Goal: Entertainment & Leisure: Consume media (video, audio)

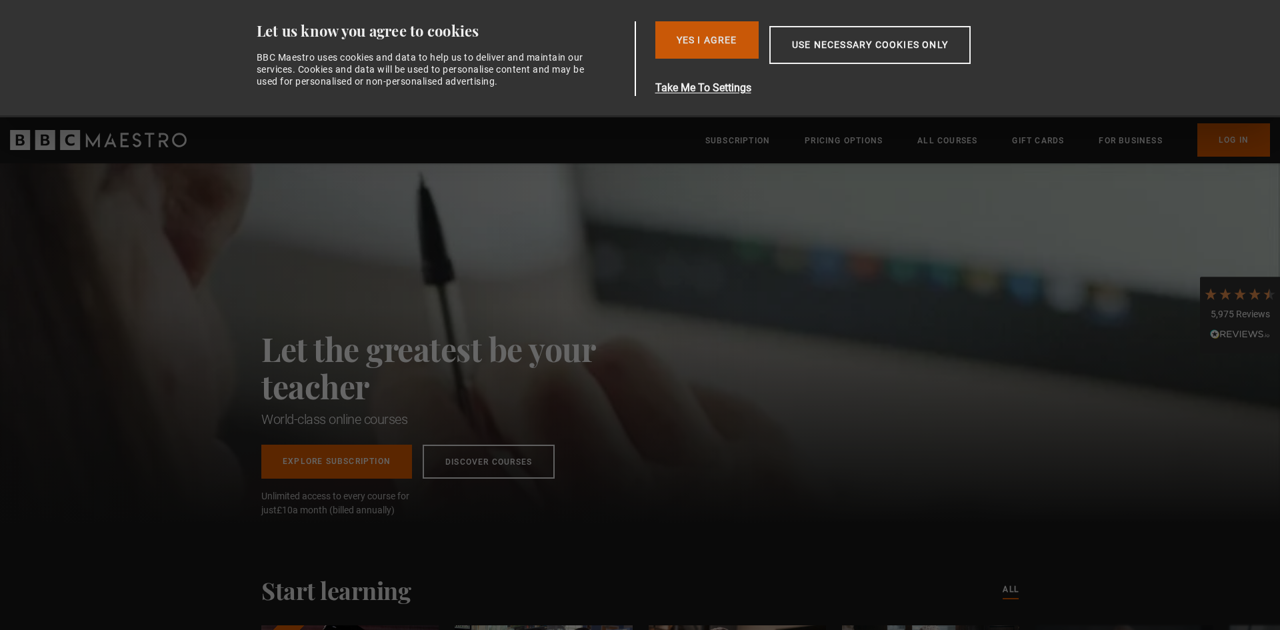
click at [712, 41] on button "Yes I Agree" at bounding box center [707, 39] width 103 height 37
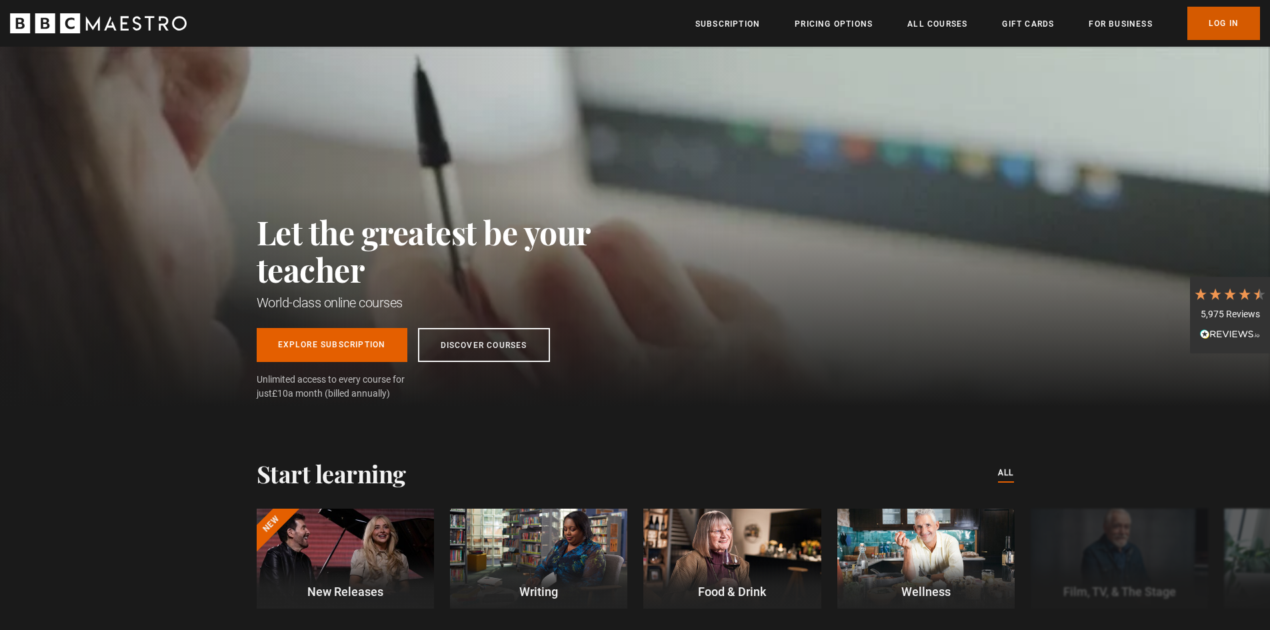
click at [1224, 20] on link "Log In" at bounding box center [1224, 23] width 73 height 33
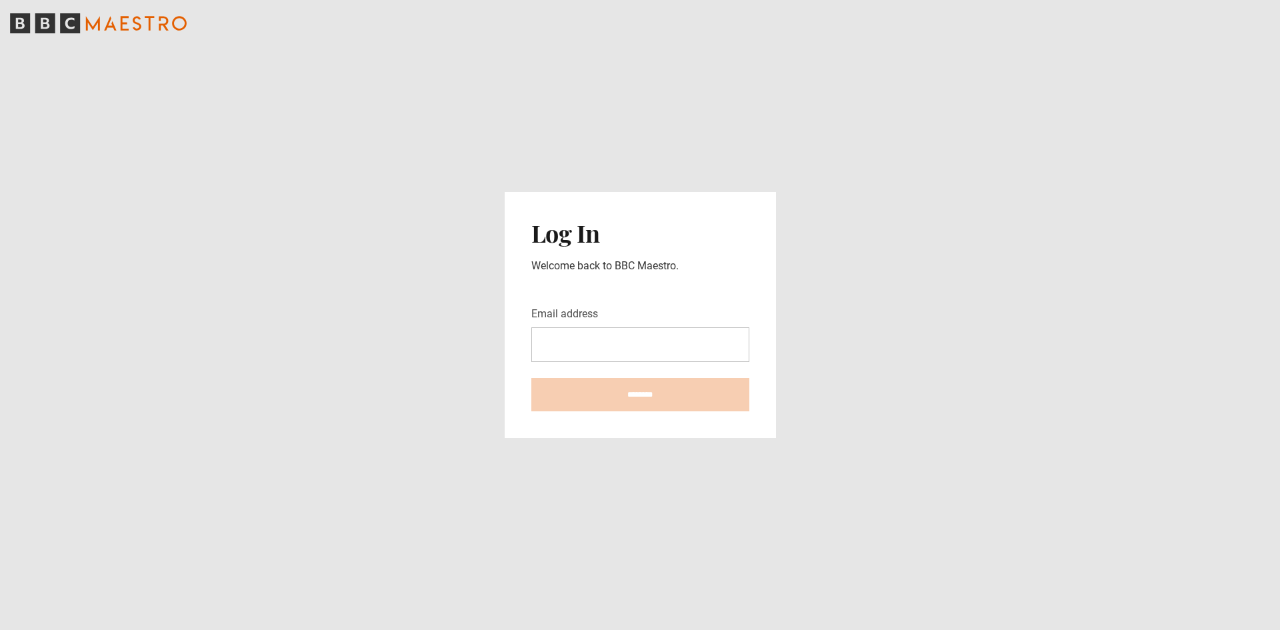
click at [600, 350] on input "Email address" at bounding box center [640, 344] width 218 height 35
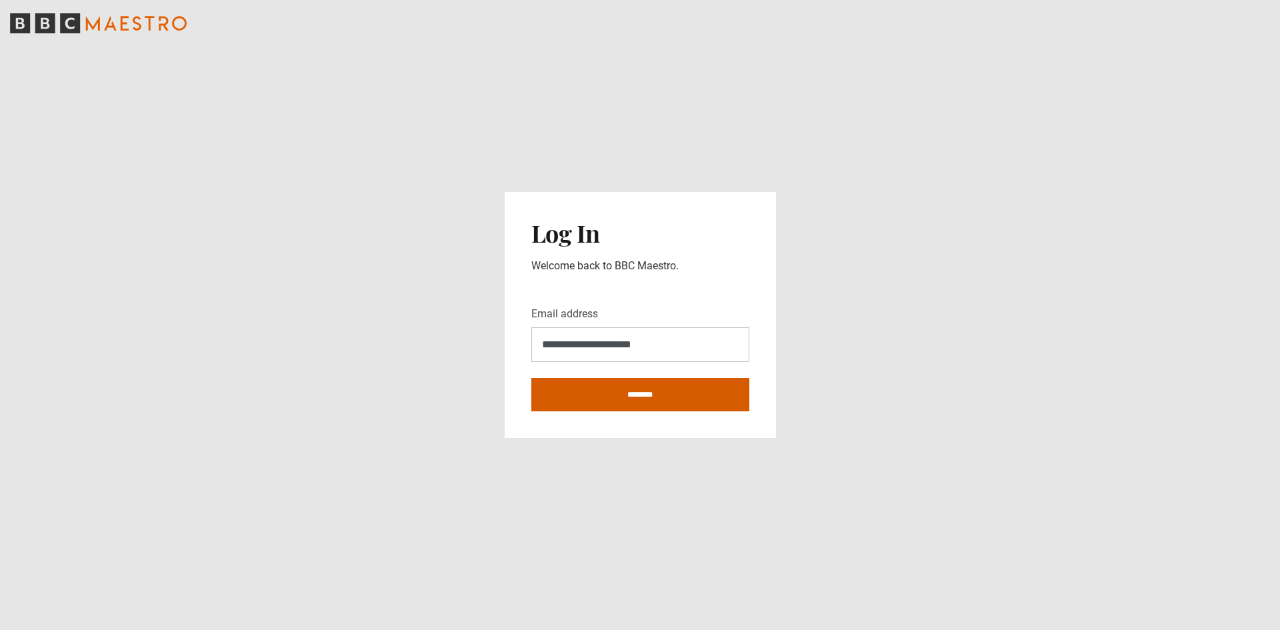
type input "**********"
click at [603, 391] on input "********" at bounding box center [640, 394] width 218 height 33
type input "**********"
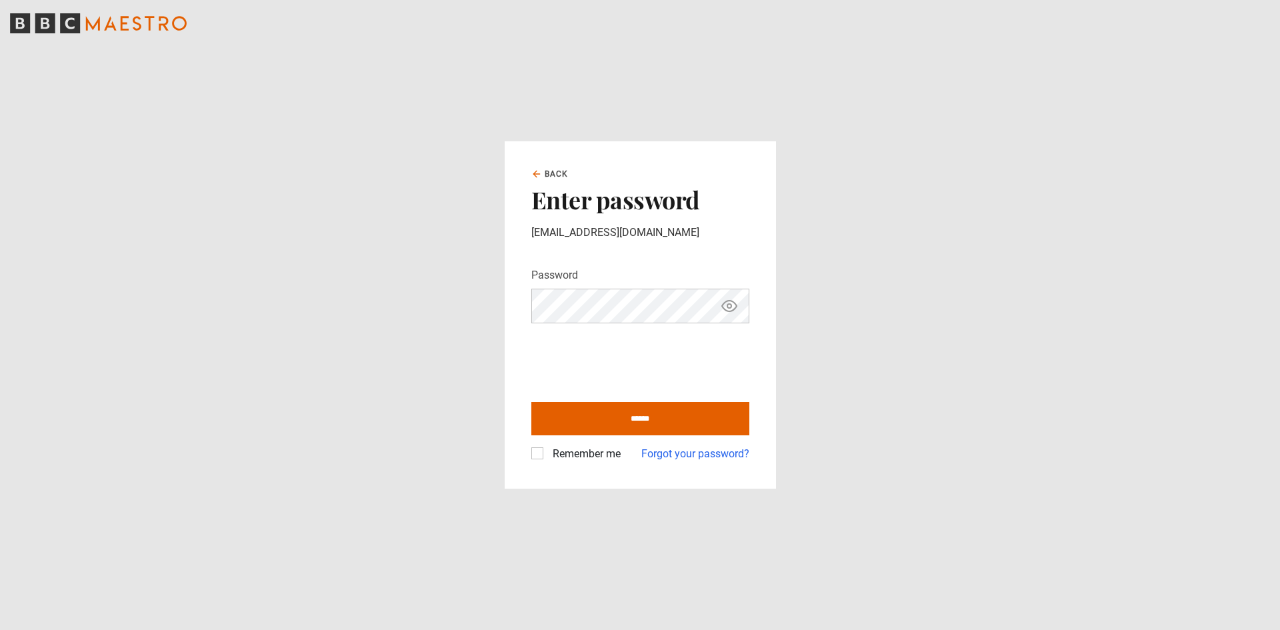
click at [728, 304] on icon "Show password" at bounding box center [730, 306] width 4 height 4
click at [628, 422] on input "******" at bounding box center [640, 418] width 218 height 33
type input "**********"
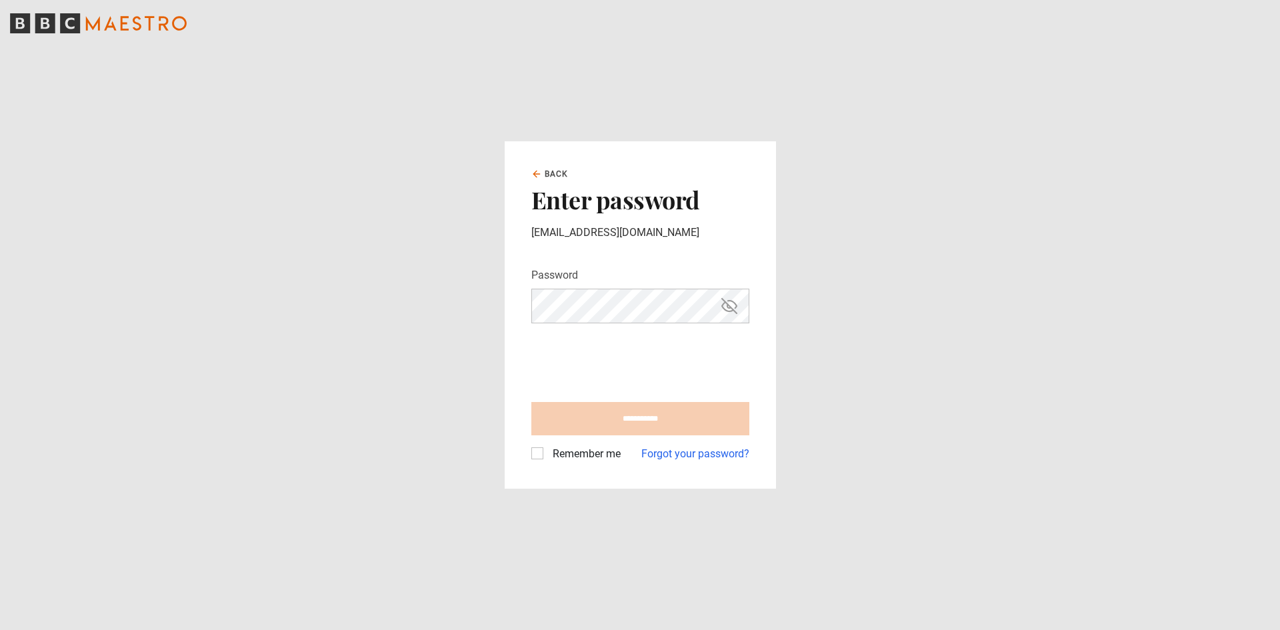
click at [547, 454] on label "Remember me" at bounding box center [583, 454] width 73 height 16
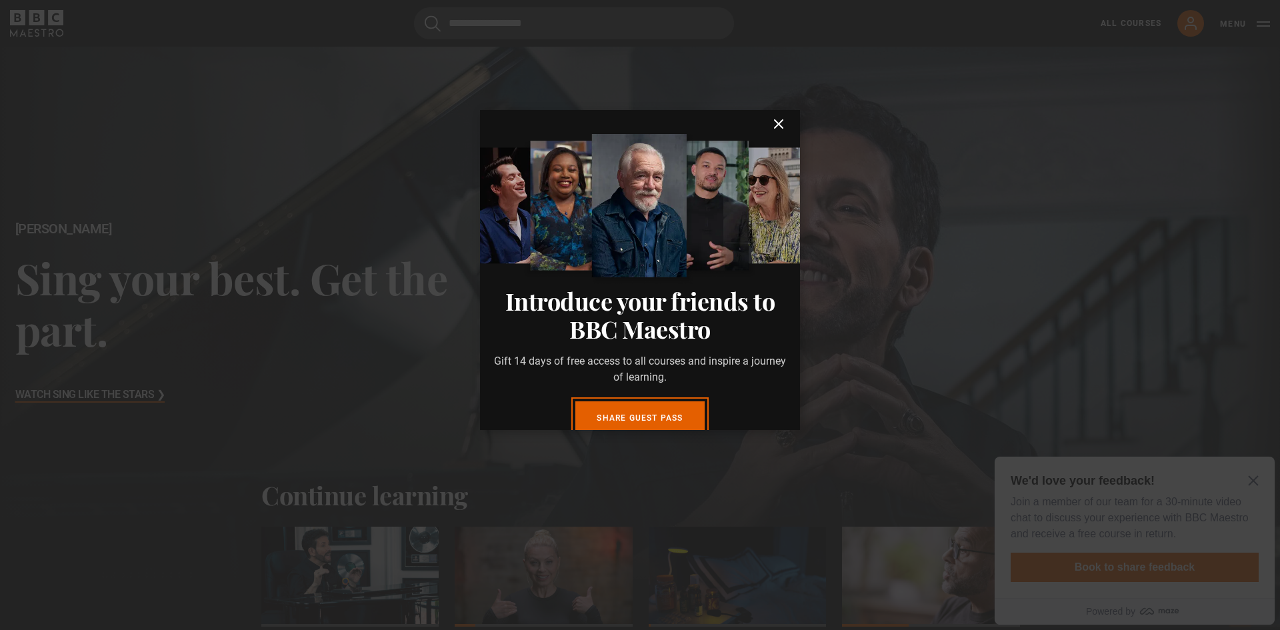
click at [771, 121] on icon "submit" at bounding box center [779, 124] width 16 height 16
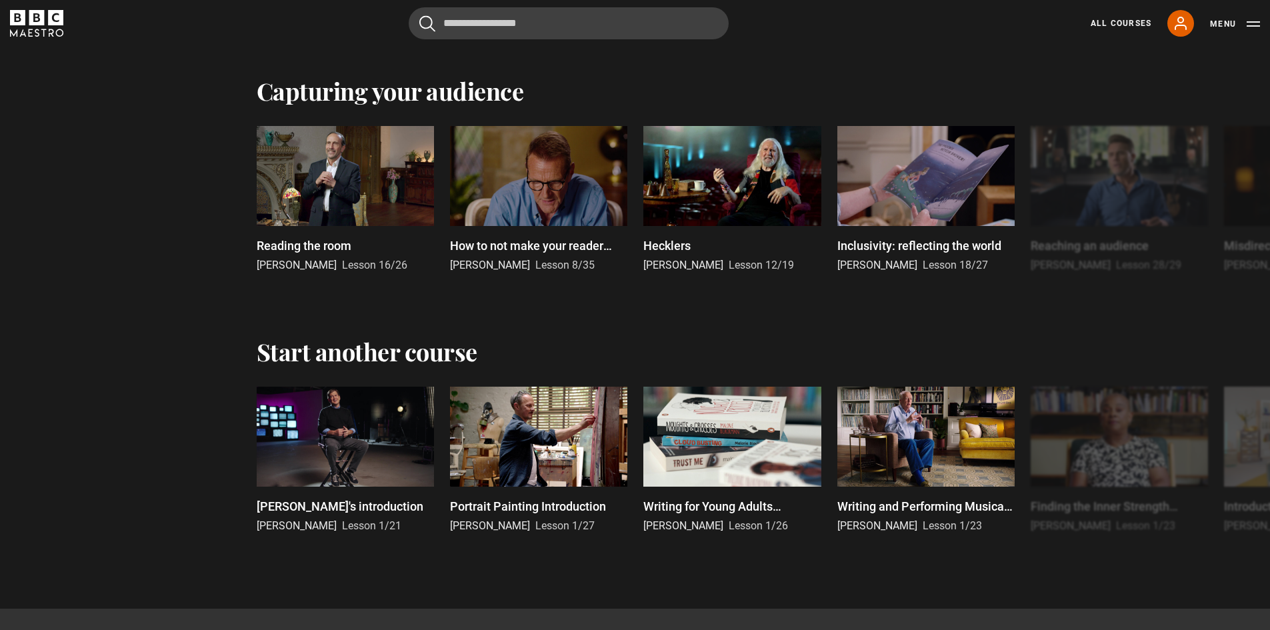
scroll to position [2601, 0]
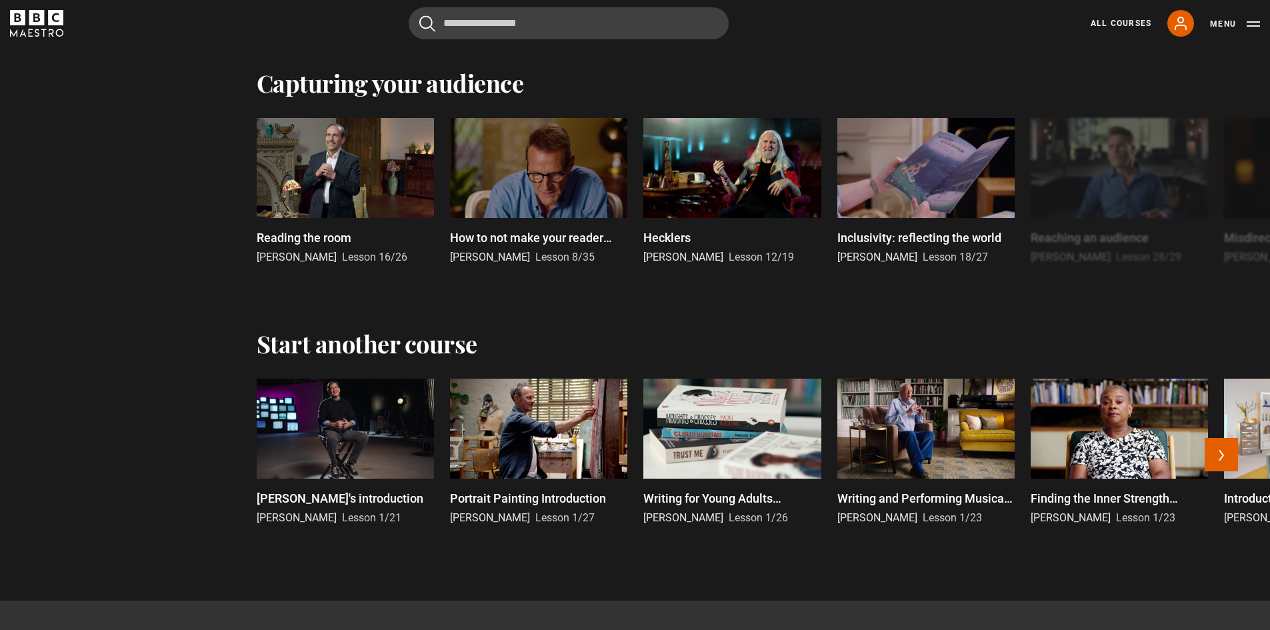
click at [535, 432] on div at bounding box center [538, 429] width 177 height 100
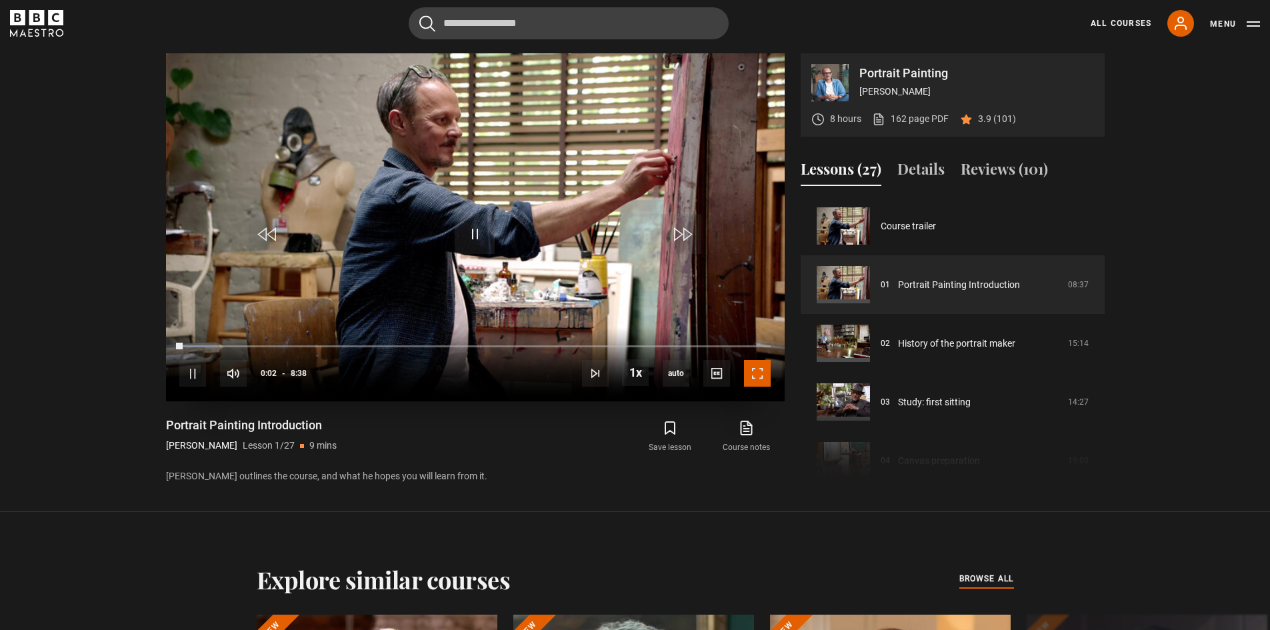
click at [756, 372] on span "Video Player" at bounding box center [757, 373] width 27 height 27
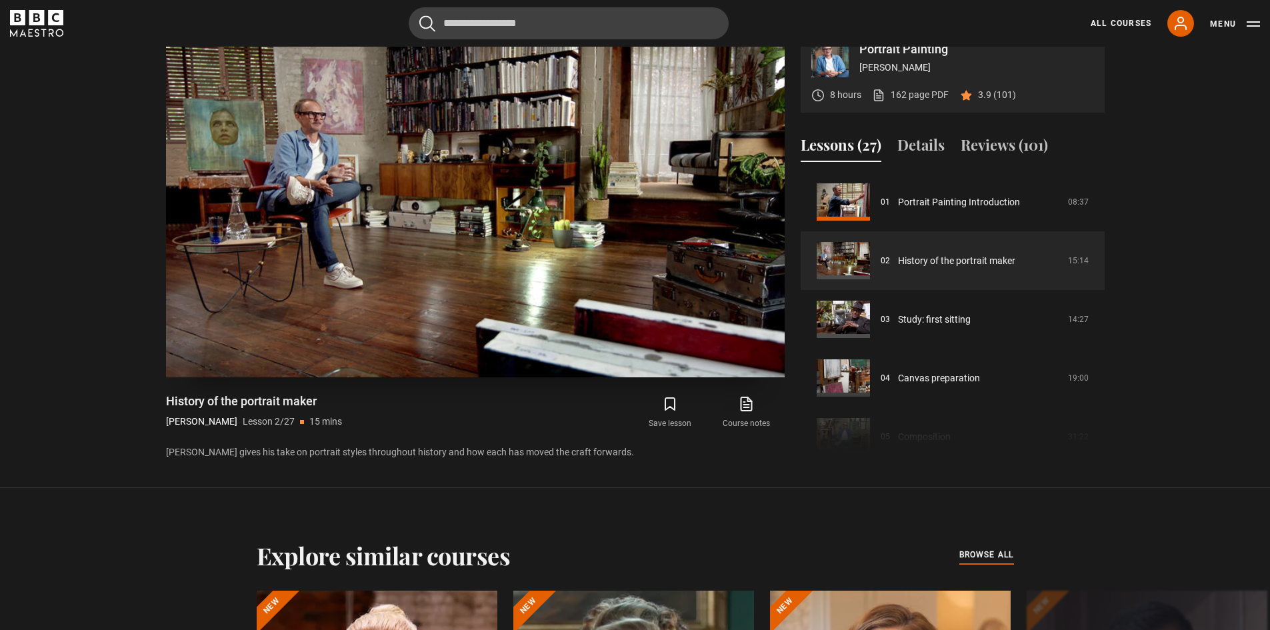
scroll to position [544, 0]
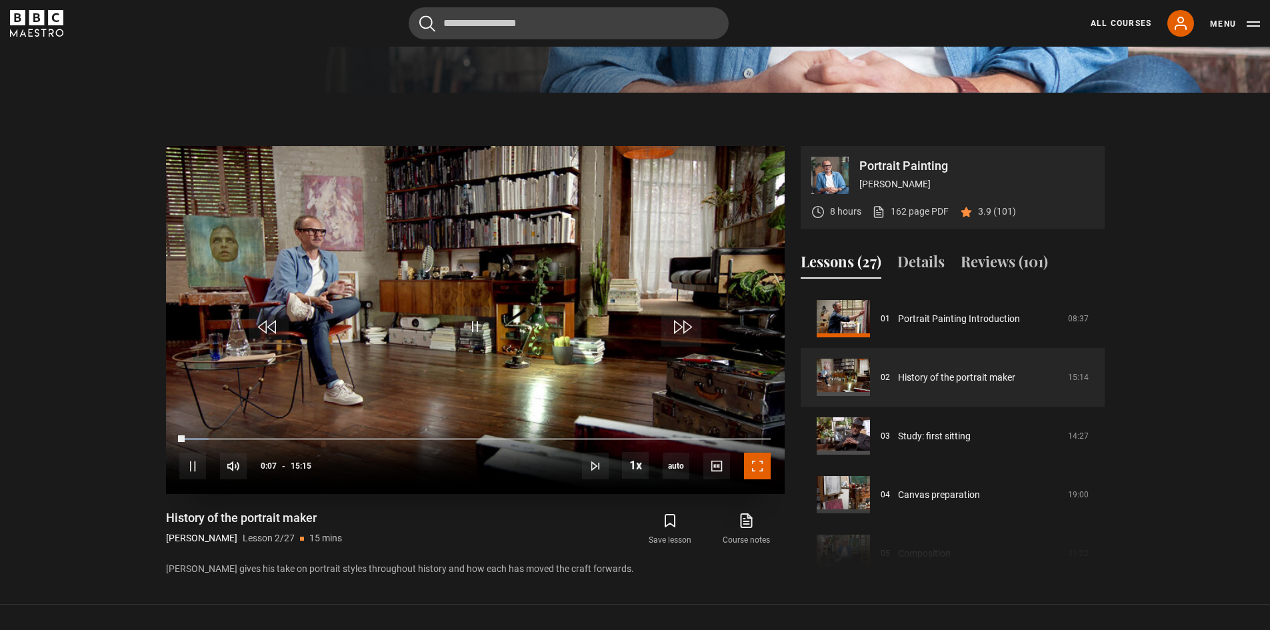
click at [760, 469] on span "Video Player" at bounding box center [757, 466] width 27 height 27
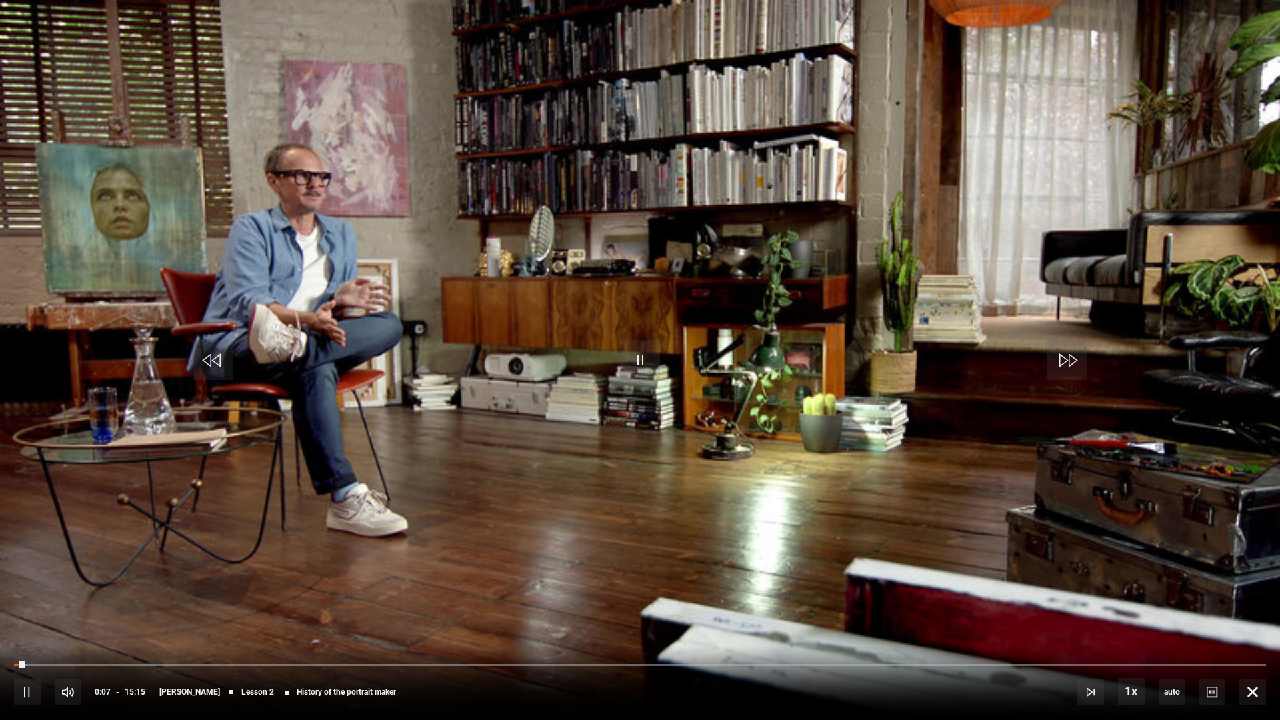
click at [719, 425] on video "Video Player" at bounding box center [640, 360] width 1280 height 720
click at [628, 363] on span "Video Player" at bounding box center [640, 360] width 40 height 40
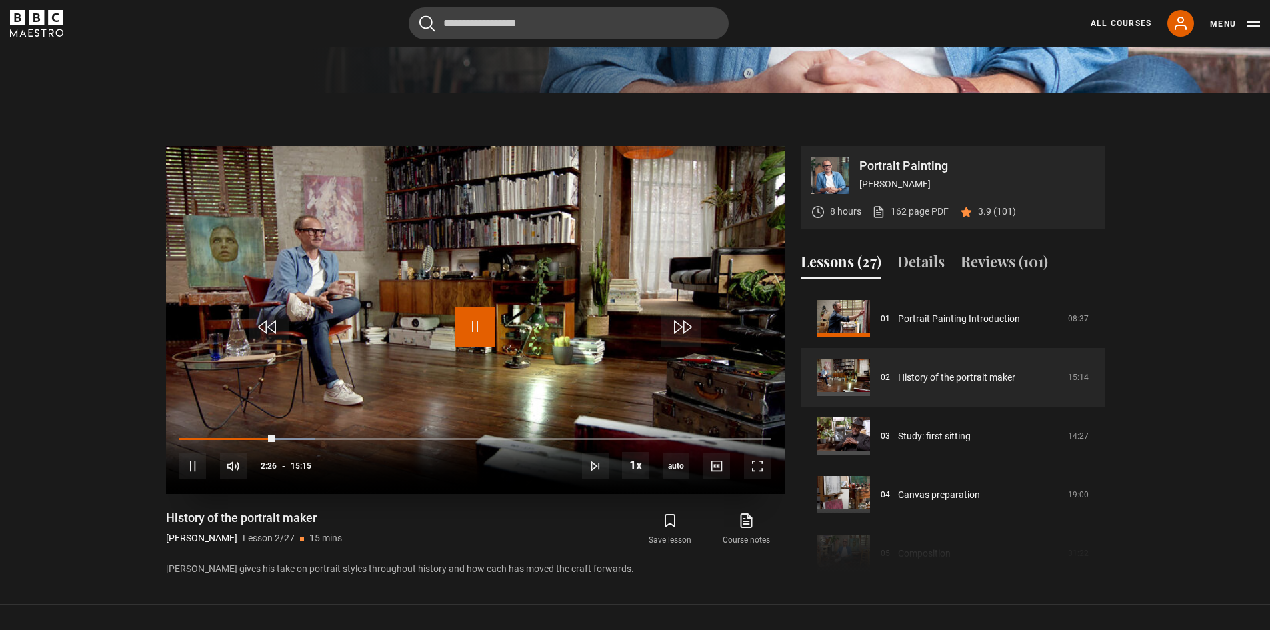
click at [479, 328] on span "Video Player" at bounding box center [475, 327] width 40 height 40
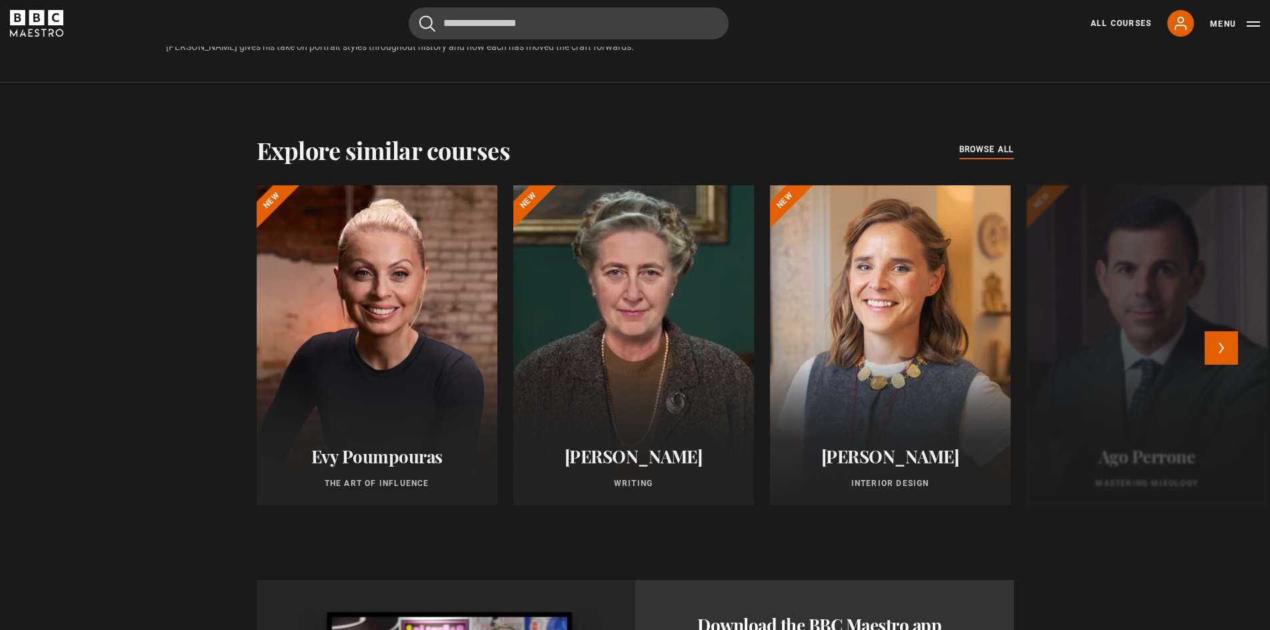
scroll to position [1067, 0]
click at [985, 146] on span "browse all" at bounding box center [987, 148] width 55 height 13
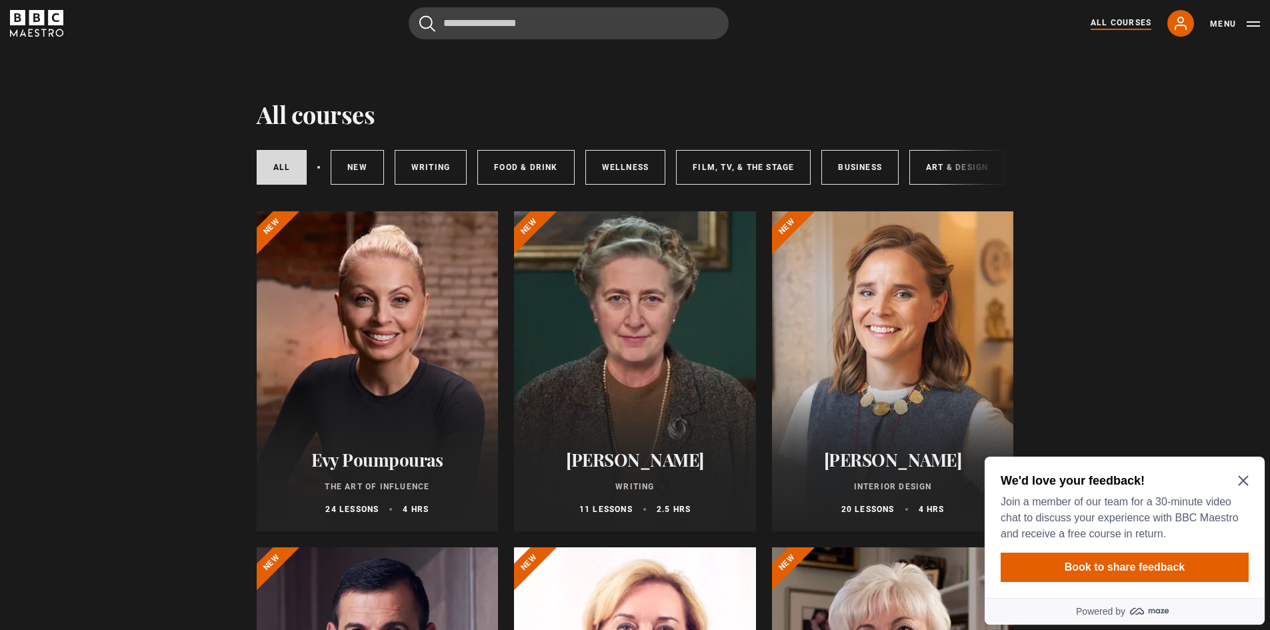
click at [1247, 484] on icon "Close Maze Prompt" at bounding box center [1243, 481] width 10 height 10
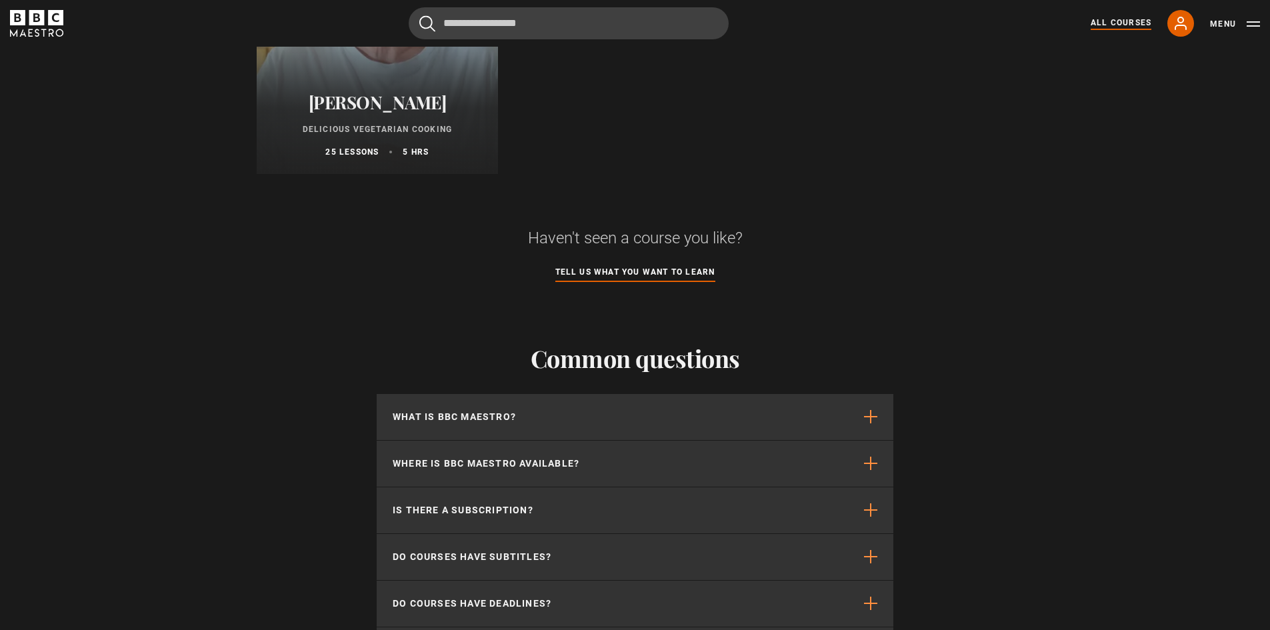
scroll to position [5402, 0]
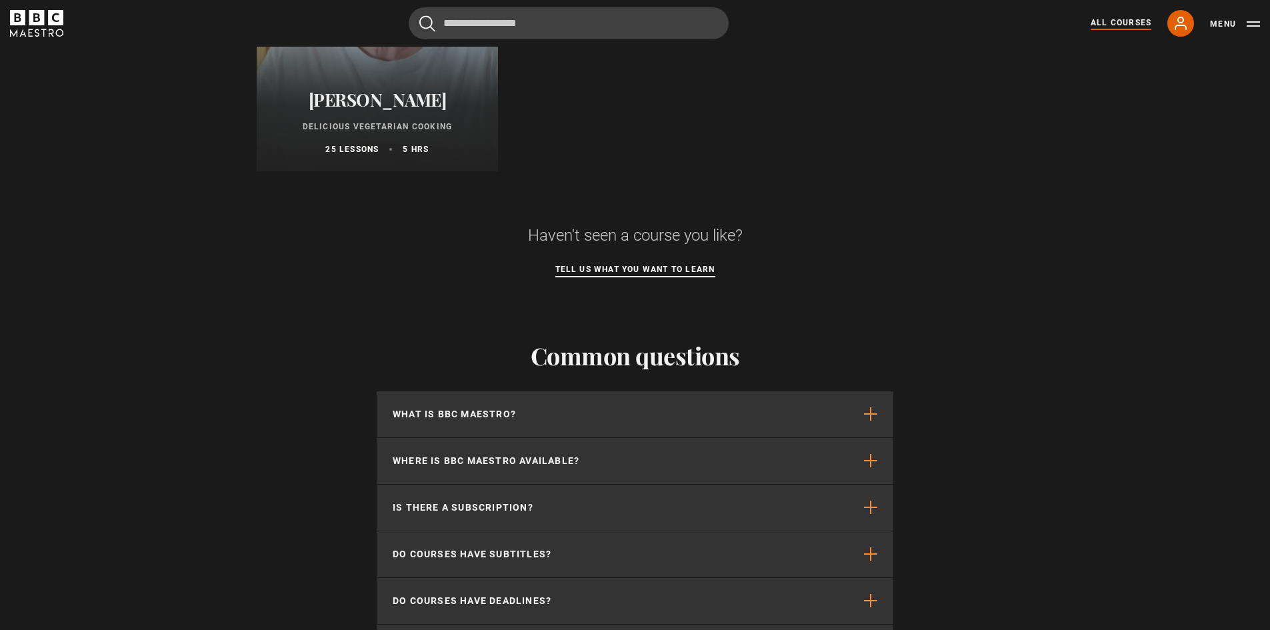
click at [634, 275] on link "Tell us what you want to learn" at bounding box center [635, 270] width 160 height 15
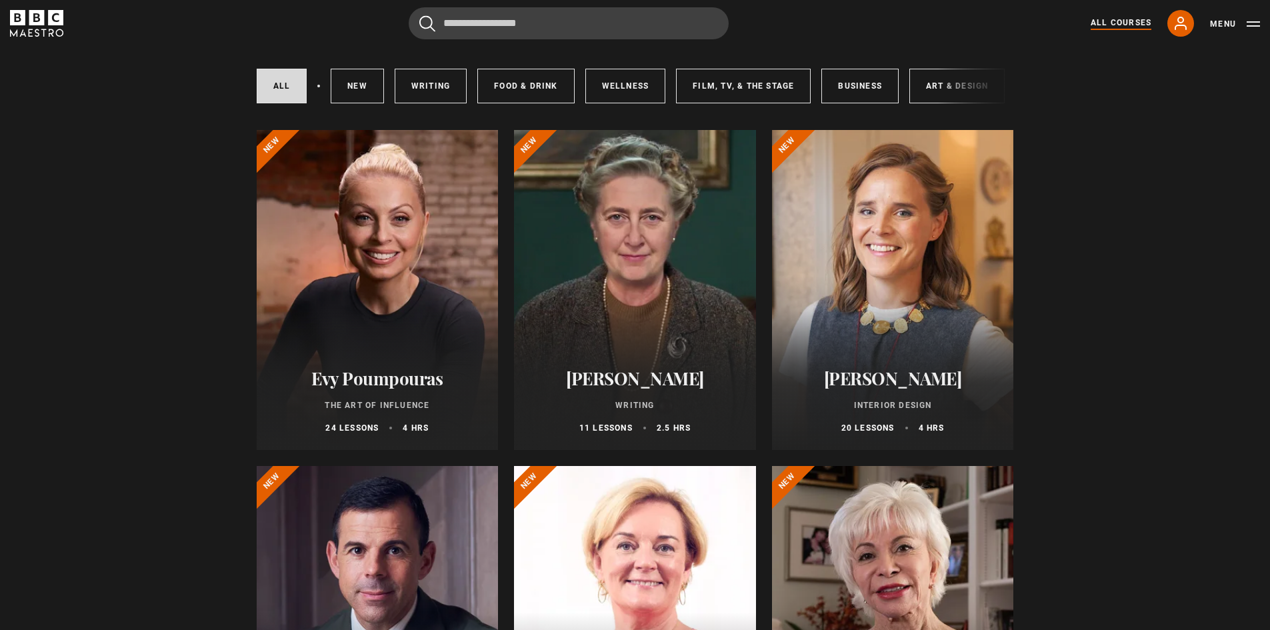
scroll to position [67, 0]
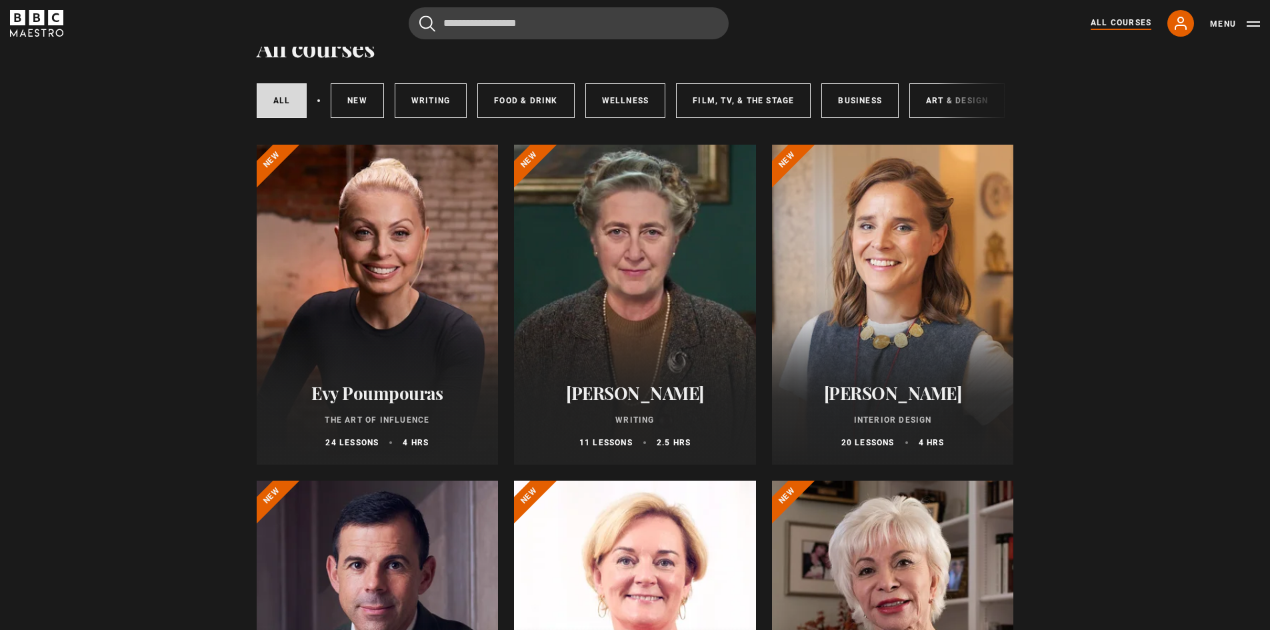
click at [945, 105] on div "All courses New courses Writing Food & Drink Wellness Film, TV, & The Stage Bus…" at bounding box center [636, 100] width 758 height 45
click at [920, 100] on link "Art & Design" at bounding box center [957, 100] width 95 height 35
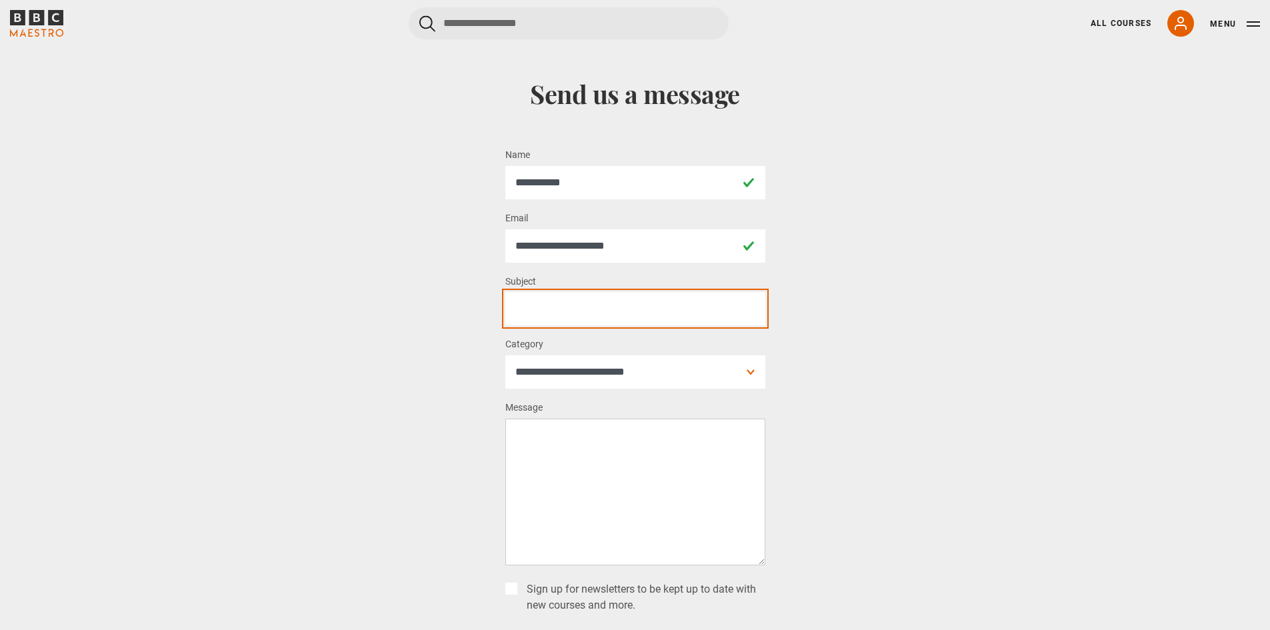
click at [561, 303] on input "Subject *" at bounding box center [635, 308] width 260 height 33
type input "**********"
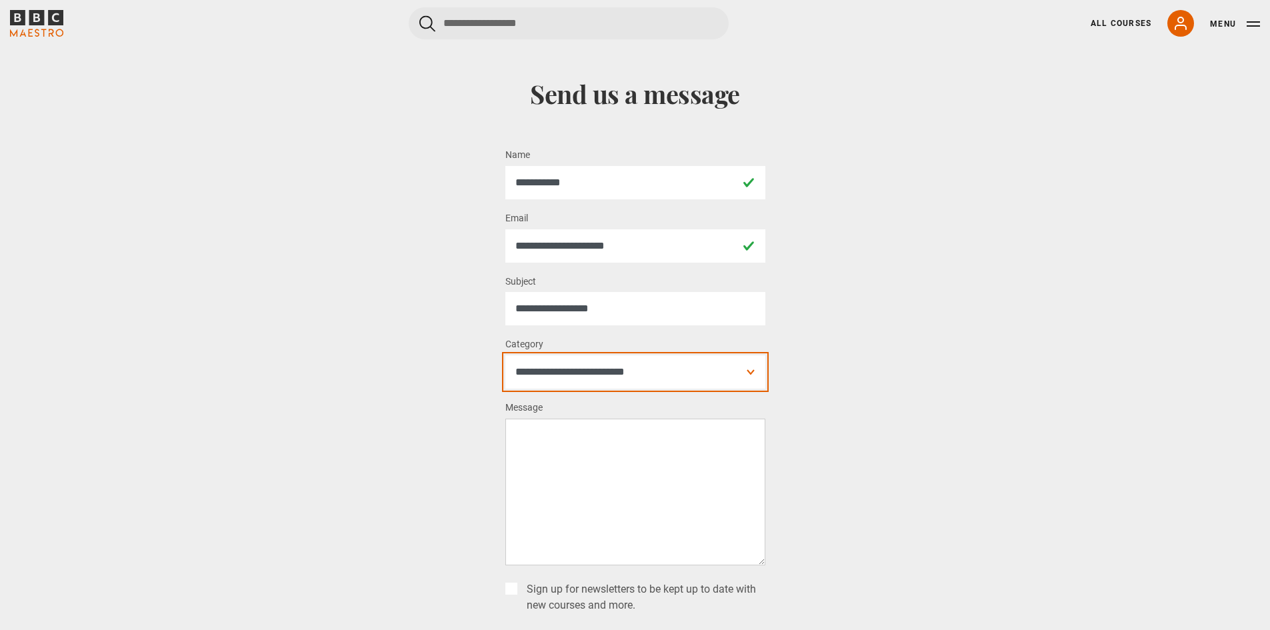
click at [750, 375] on select "**********" at bounding box center [635, 371] width 260 height 33
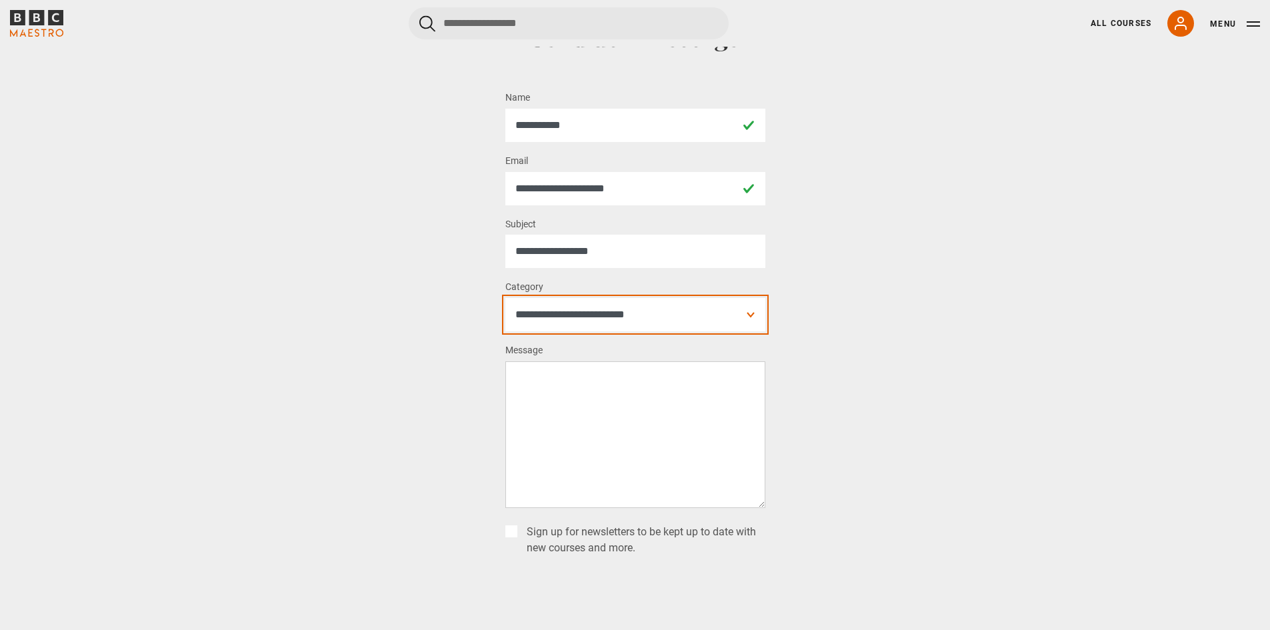
scroll to position [200, 0]
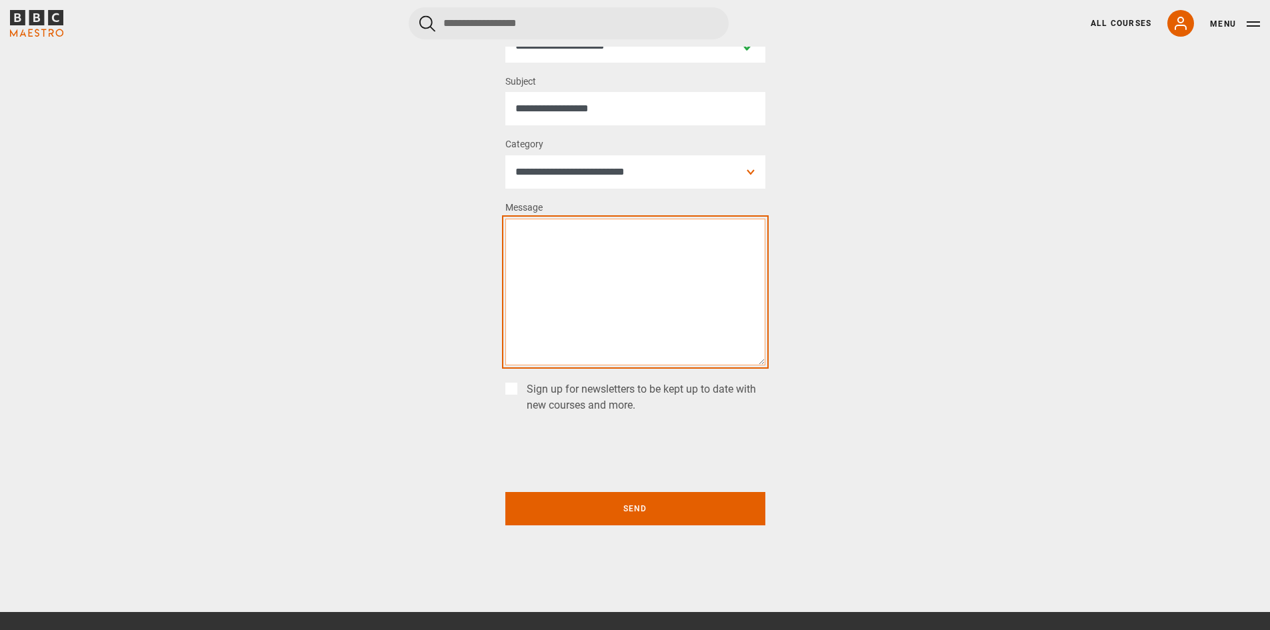
click at [530, 235] on textarea "Message *" at bounding box center [635, 292] width 260 height 147
click at [696, 250] on textarea "**********" at bounding box center [635, 292] width 260 height 147
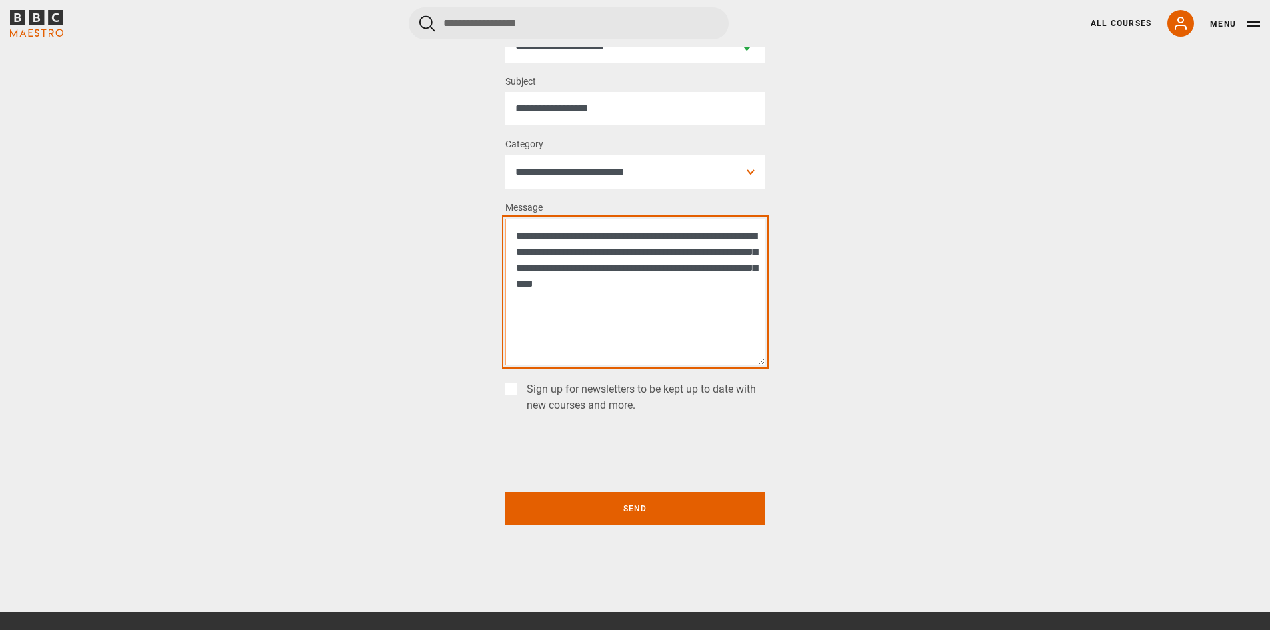
click at [754, 284] on textarea "**********" at bounding box center [635, 292] width 260 height 147
click at [727, 251] on textarea "**********" at bounding box center [635, 292] width 260 height 147
type textarea "**********"
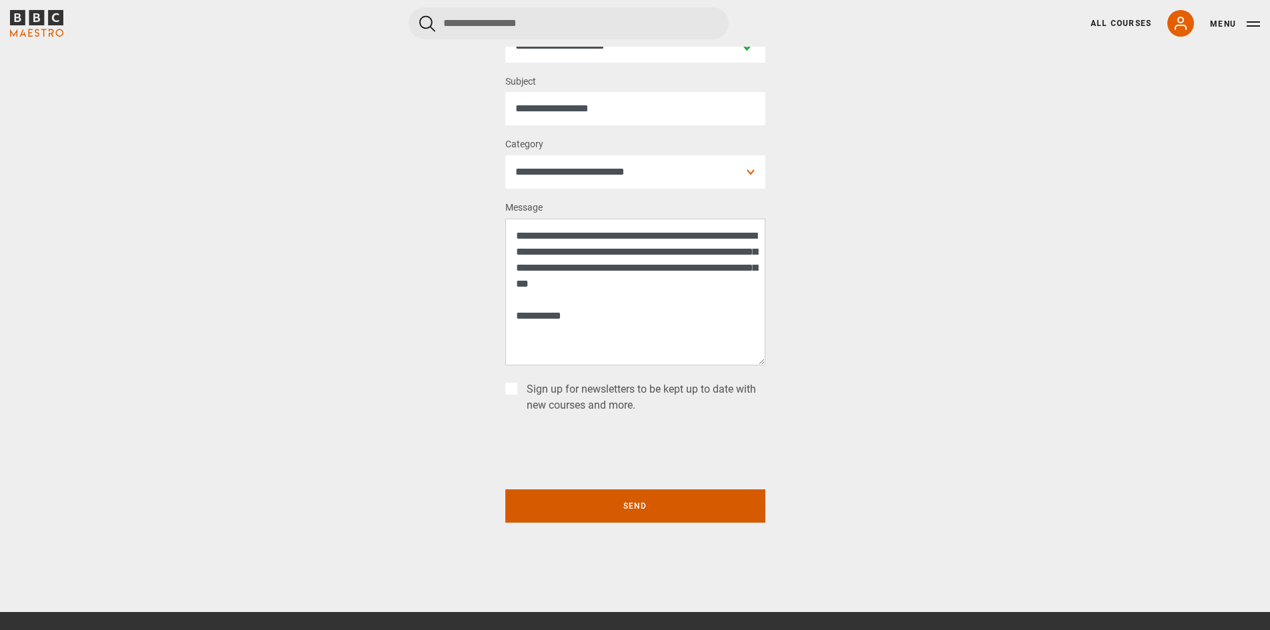
click at [609, 506] on button "Send" at bounding box center [635, 505] width 260 height 33
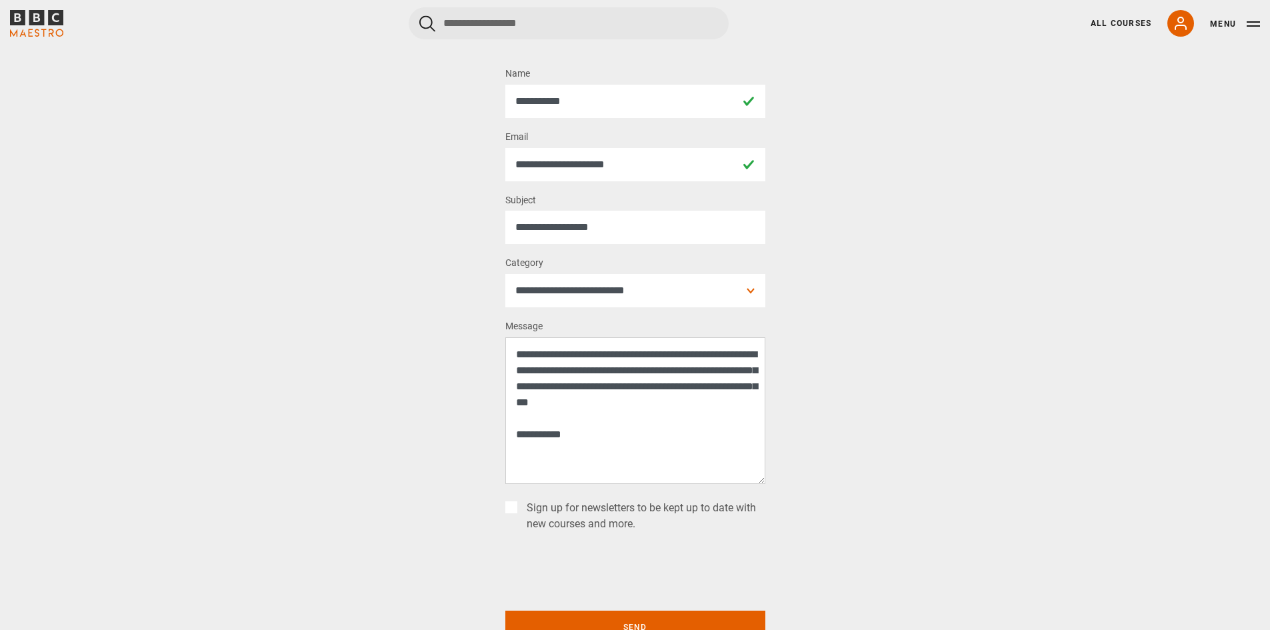
scroll to position [0, 0]
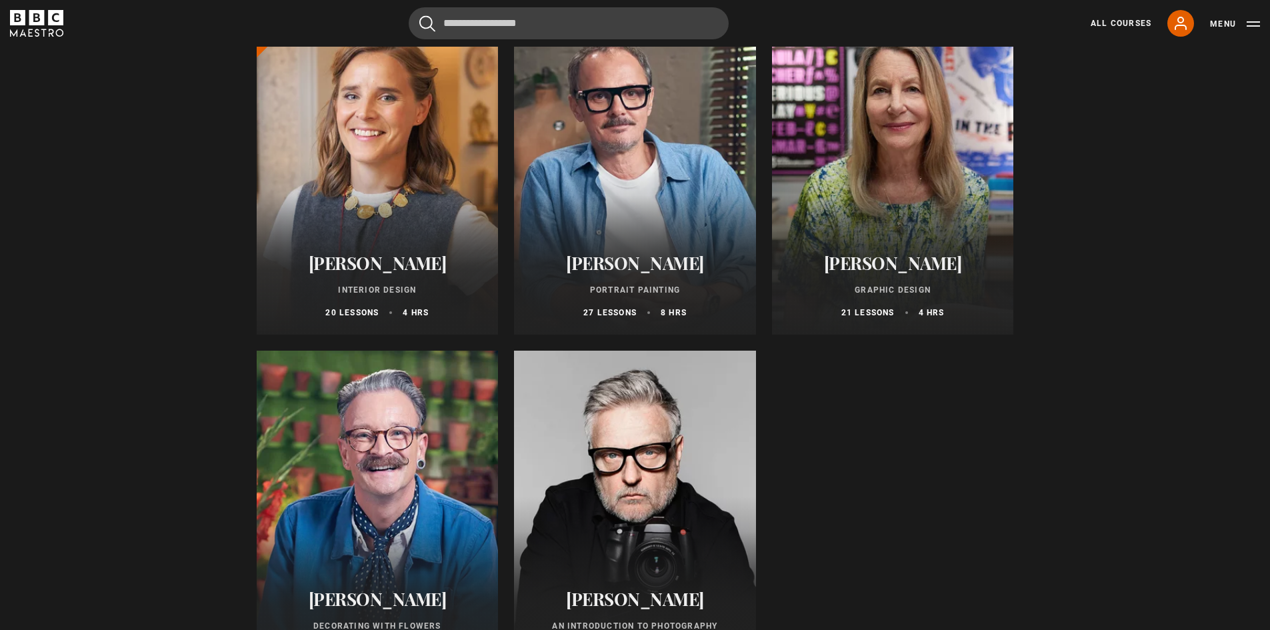
scroll to position [67, 0]
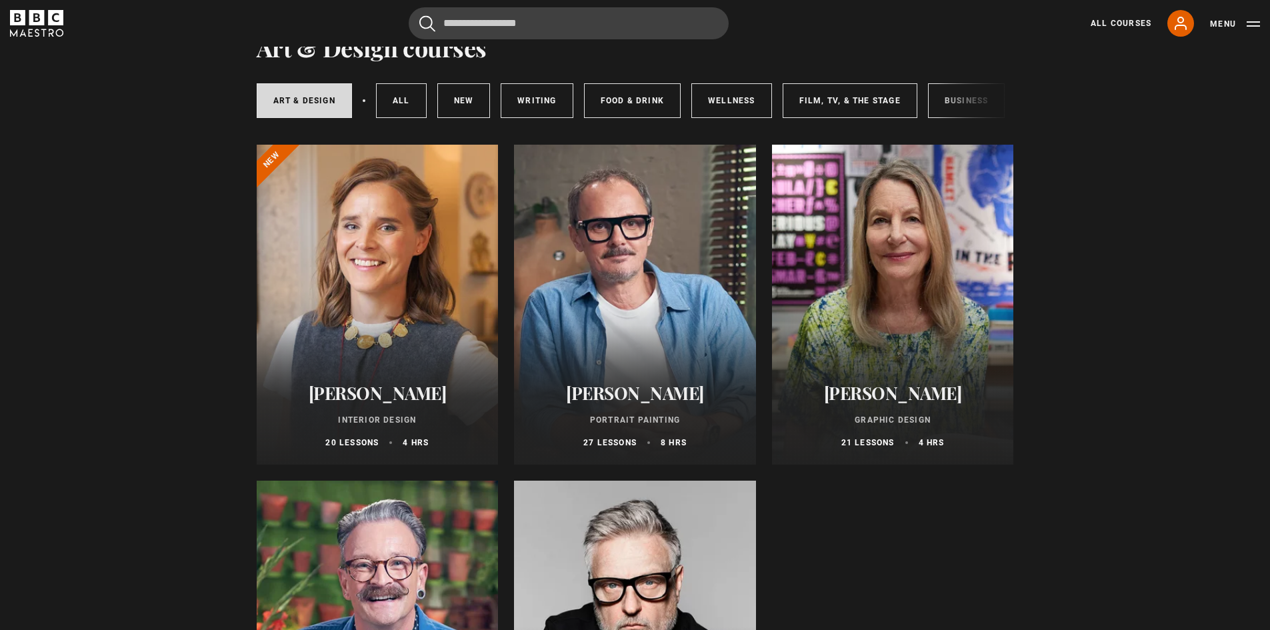
click at [663, 351] on div at bounding box center [635, 305] width 242 height 320
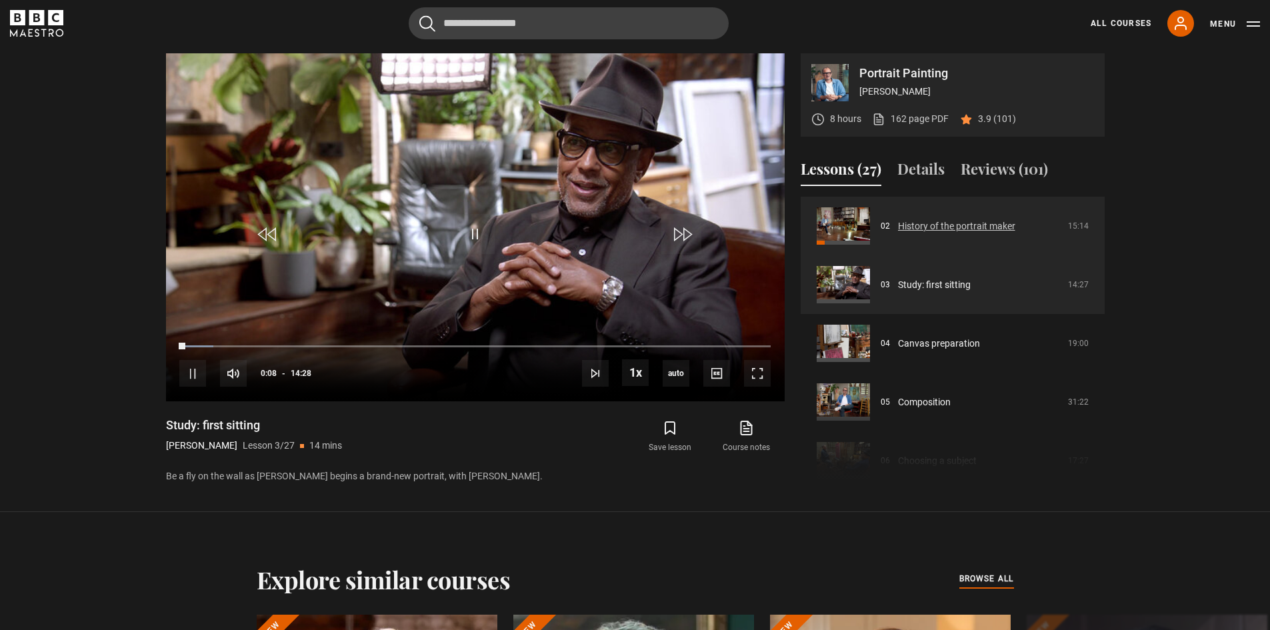
click at [965, 223] on link "History of the portrait maker" at bounding box center [956, 226] width 117 height 14
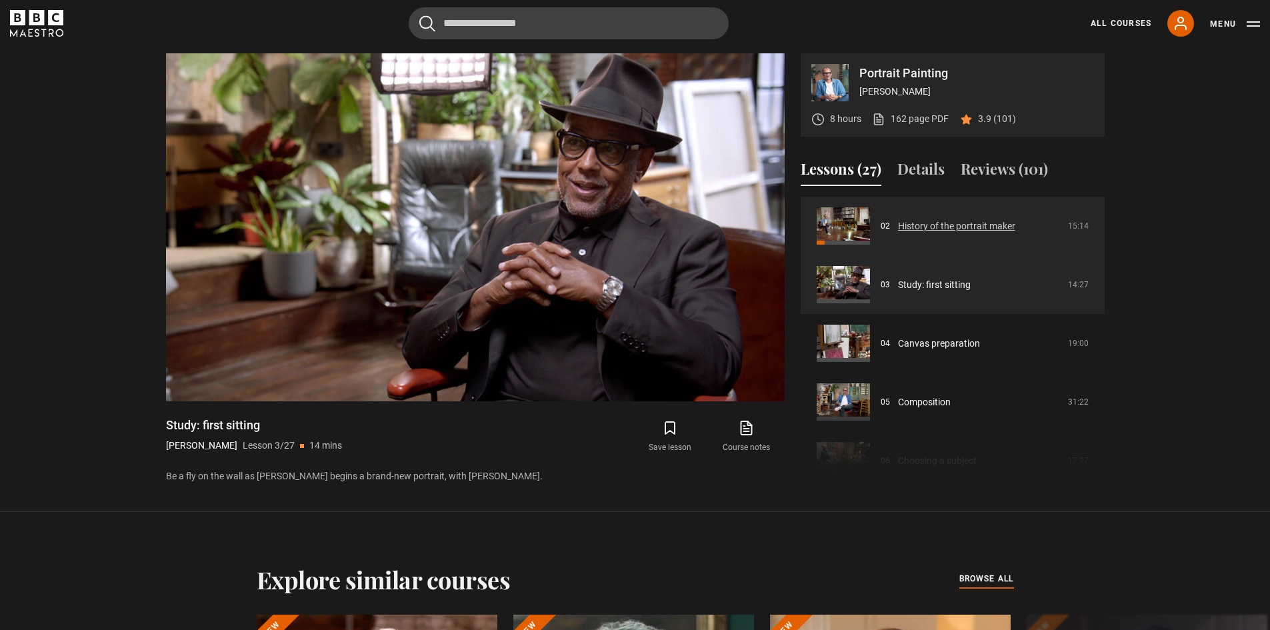
click at [931, 226] on link "History of the portrait maker" at bounding box center [956, 226] width 117 height 14
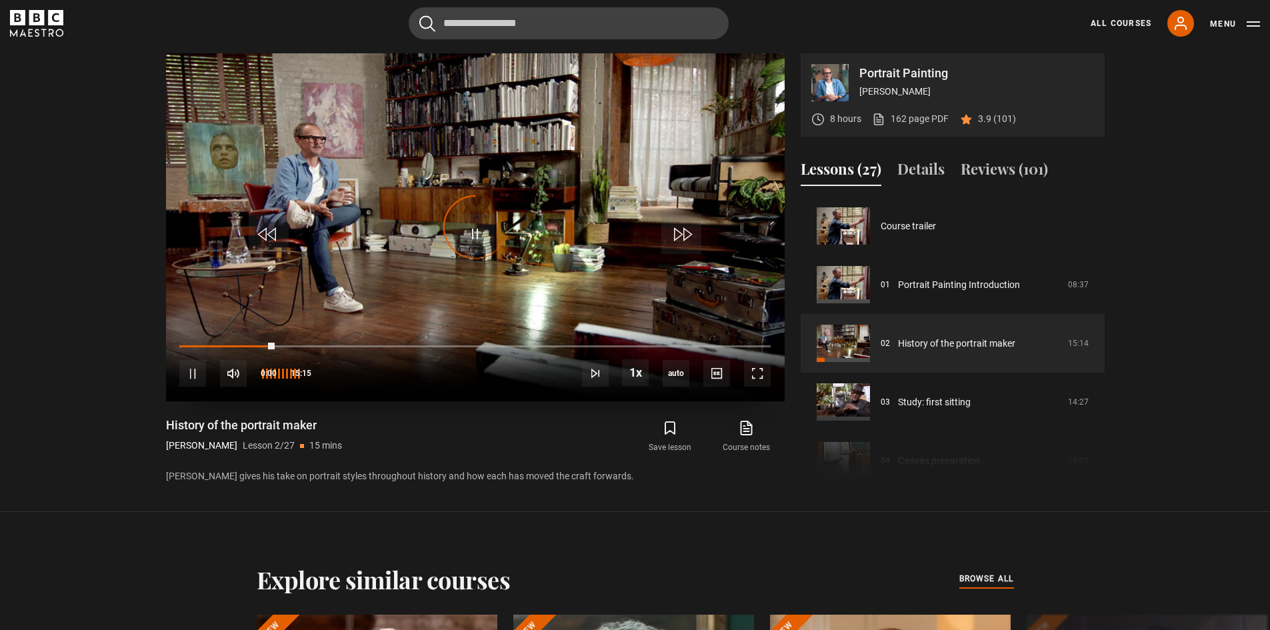
scroll to position [59, 0]
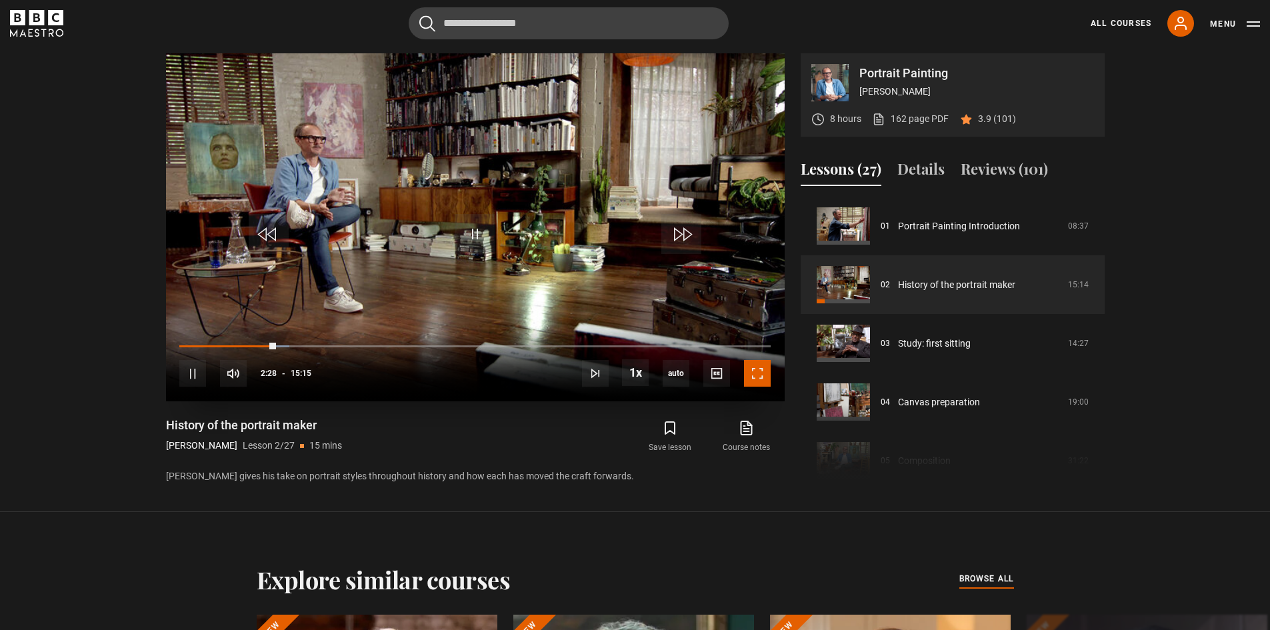
click at [762, 370] on span "Video Player" at bounding box center [757, 373] width 27 height 27
click at [472, 231] on span "Video Player" at bounding box center [475, 234] width 40 height 40
click at [755, 379] on span "Video Player" at bounding box center [757, 373] width 27 height 27
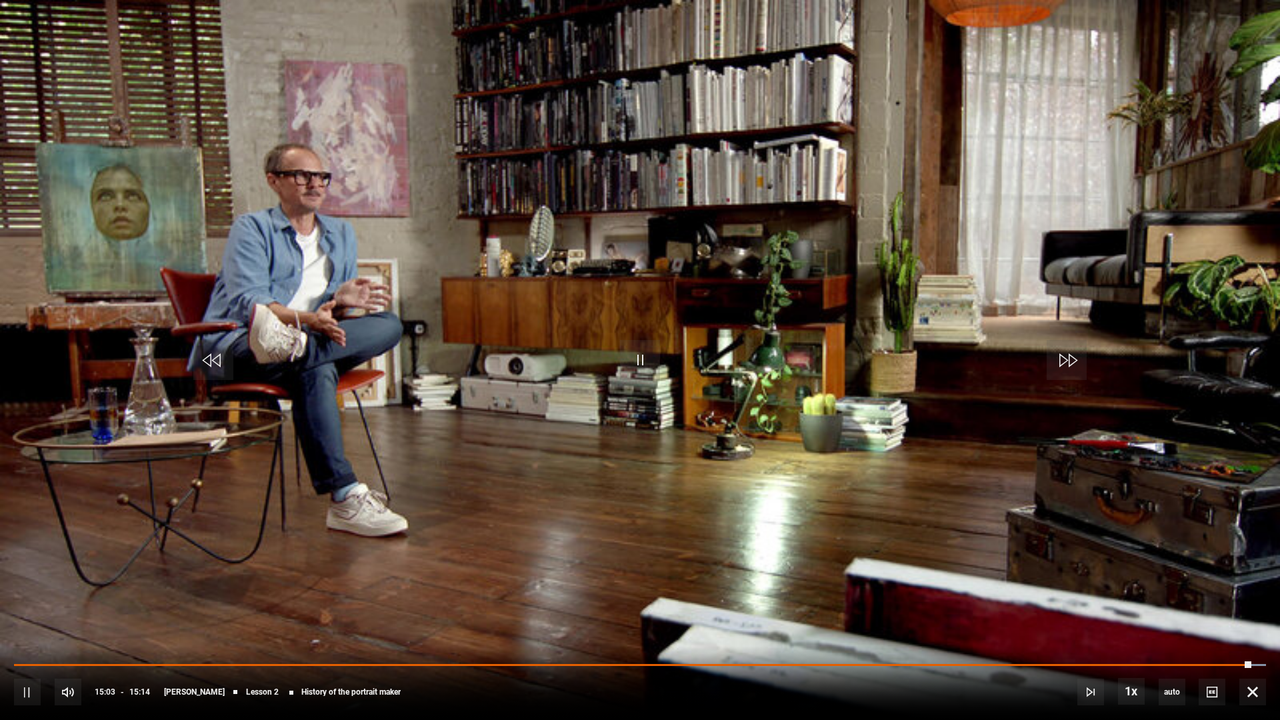
click at [1012, 481] on video "Video Player" at bounding box center [640, 360] width 1280 height 720
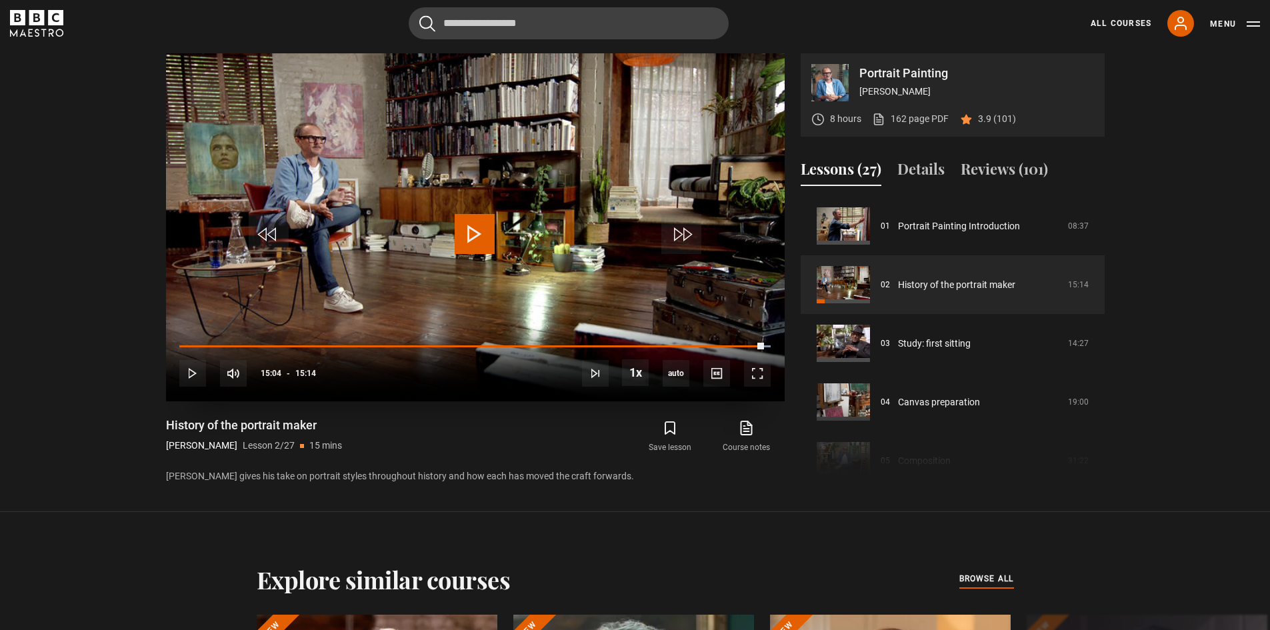
click at [469, 230] on span "Video Player" at bounding box center [475, 234] width 40 height 40
click at [756, 373] on span "Video Player" at bounding box center [757, 373] width 27 height 27
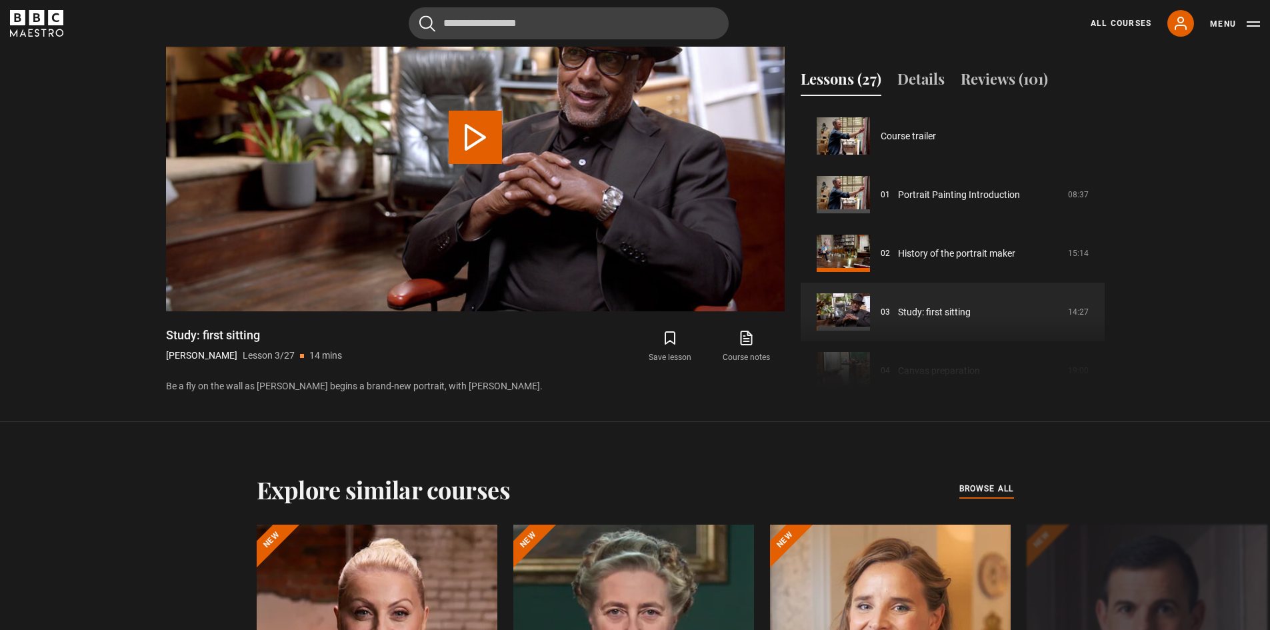
scroll to position [117, 0]
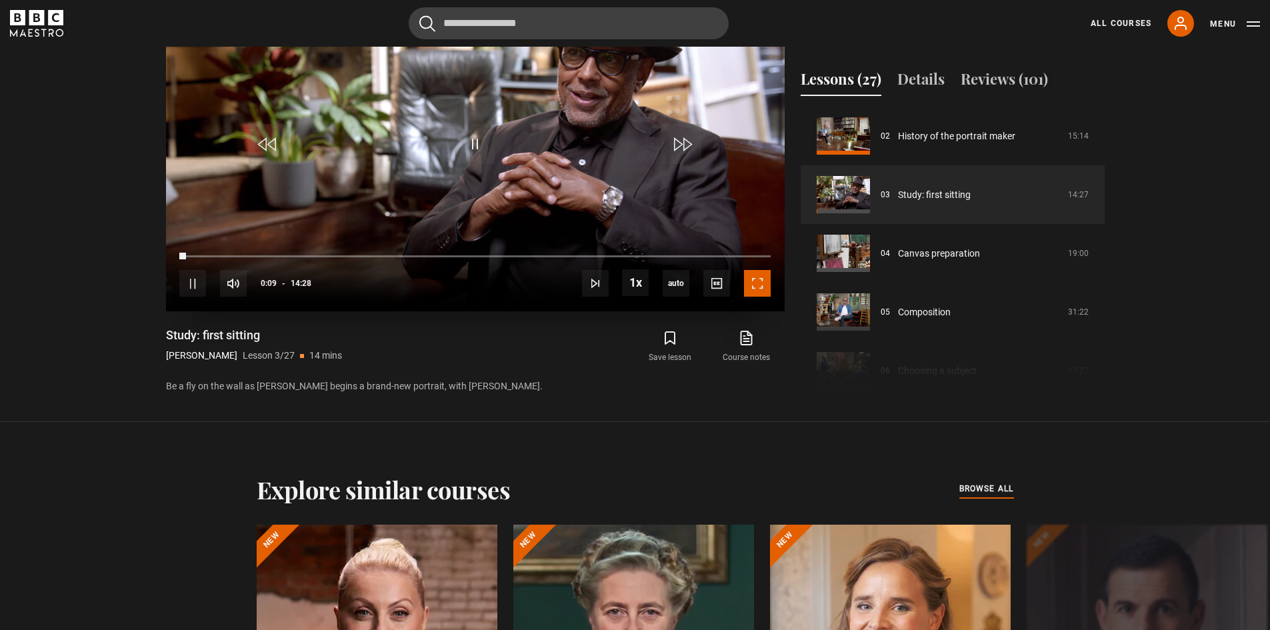
click at [756, 284] on span "Video Player" at bounding box center [757, 283] width 27 height 27
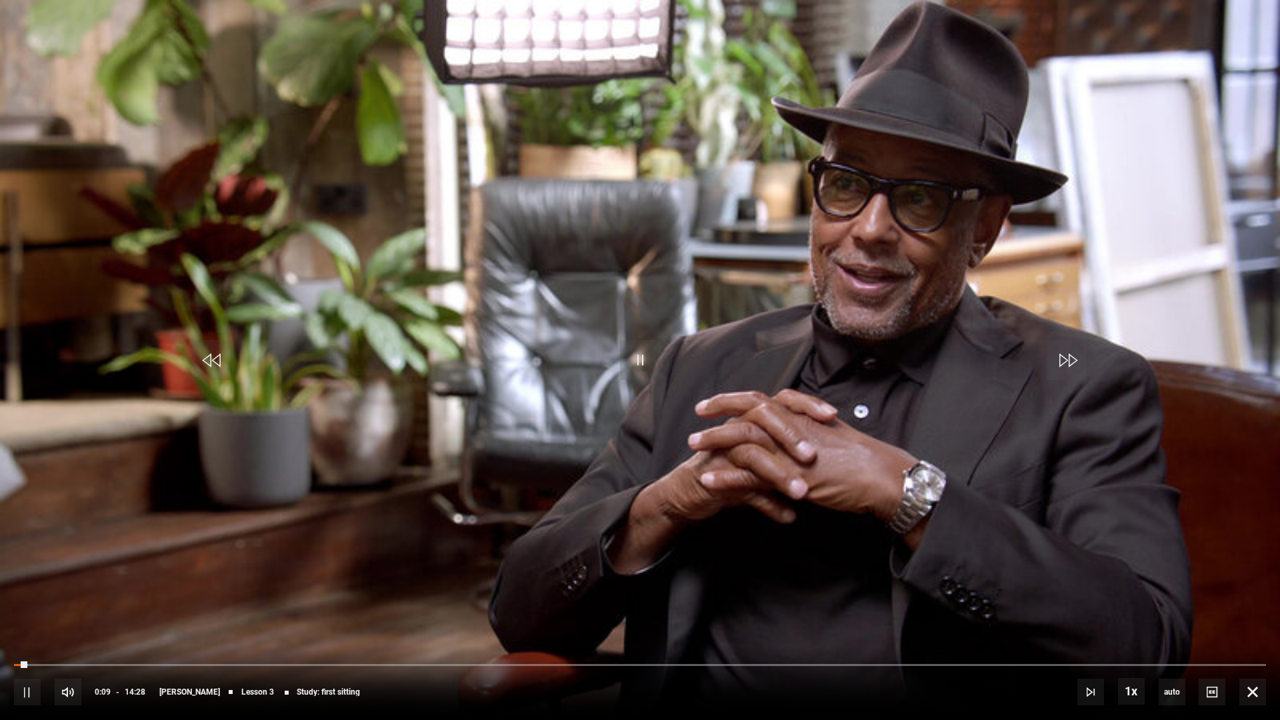
click at [784, 456] on video "Video Player" at bounding box center [640, 360] width 1280 height 720
click at [641, 355] on span "Video Player" at bounding box center [640, 360] width 40 height 40
drag, startPoint x: 1013, startPoint y: 459, endPoint x: 972, endPoint y: 560, distance: 108.9
click at [1002, 590] on video "Video Player" at bounding box center [640, 360] width 1280 height 720
drag, startPoint x: 617, startPoint y: 231, endPoint x: 620, endPoint y: 225, distance: 6.9
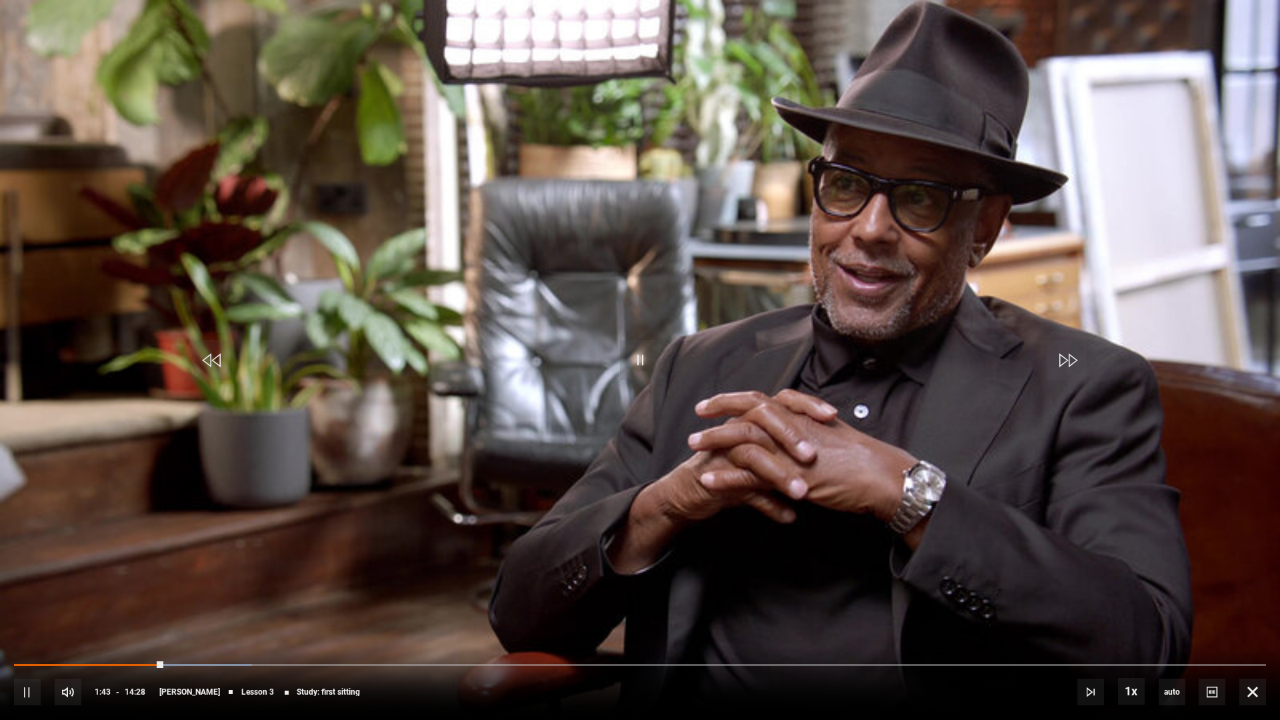
click at [620, 227] on video "Video Player" at bounding box center [640, 360] width 1280 height 720
